Goal: Task Accomplishment & Management: Complete application form

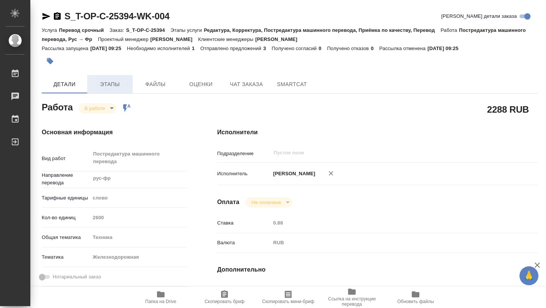
click at [113, 80] on span "Этапы" at bounding box center [110, 84] width 36 height 9
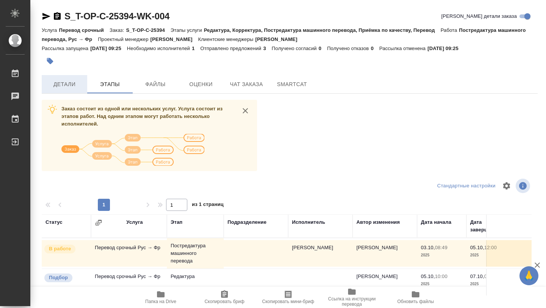
click at [78, 79] on button "Детали" at bounding box center [65, 84] width 46 height 18
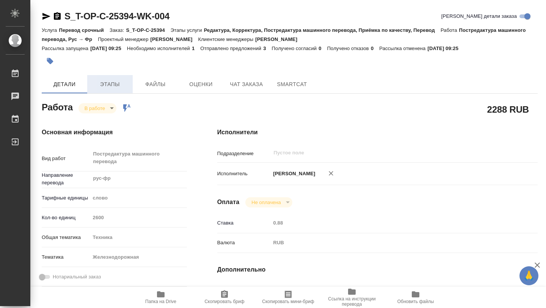
type textarea "x"
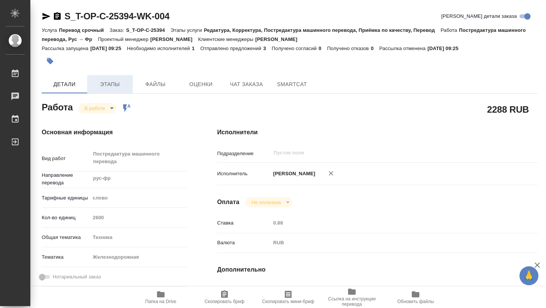
type textarea "x"
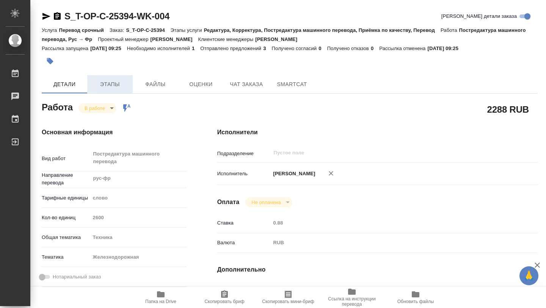
type textarea "x"
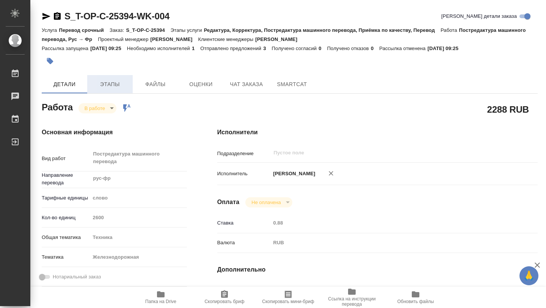
type textarea "x"
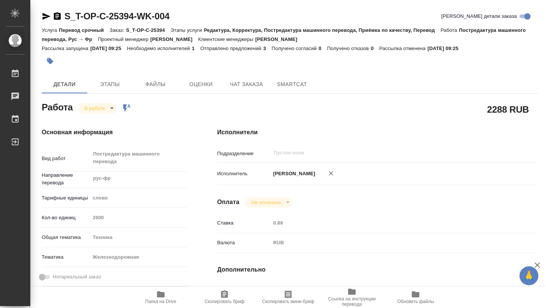
type textarea "x"
